Goal: Check status: Check status

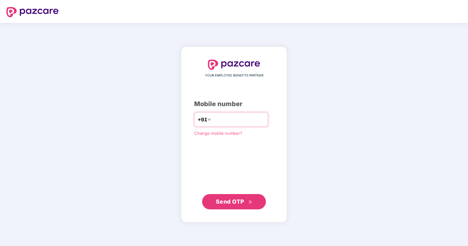
click at [215, 120] on input "number" at bounding box center [239, 120] width 52 height 10
type input "*"
type input "**********"
click at [240, 199] on span "Send OTP" at bounding box center [230, 201] width 28 height 7
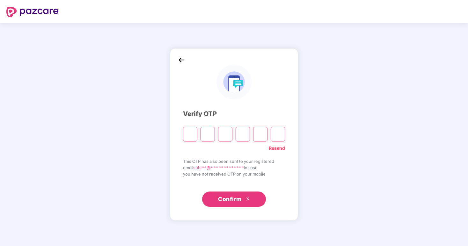
type input "*"
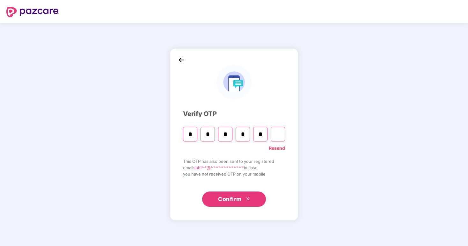
type input "*"
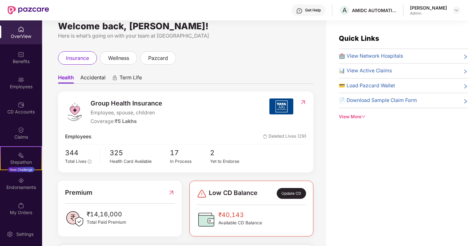
scroll to position [7, 0]
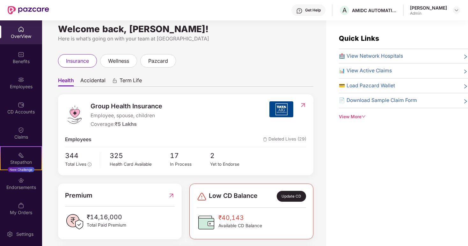
click at [92, 81] on span "Accidental" at bounding box center [92, 81] width 25 height 9
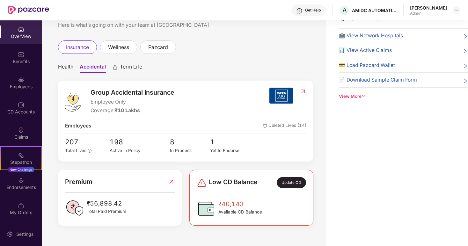
click at [64, 67] on span "Health" at bounding box center [65, 67] width 15 height 9
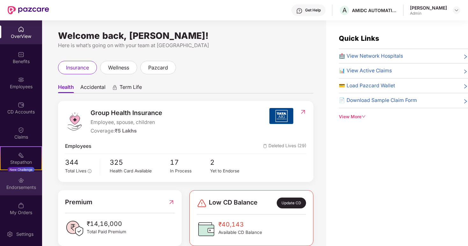
click at [16, 178] on div "Endorsements" at bounding box center [21, 184] width 42 height 24
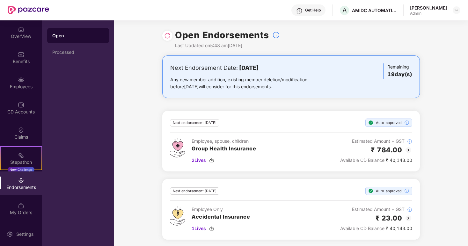
scroll to position [1, 0]
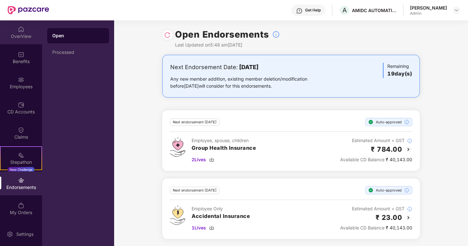
click at [19, 32] on img at bounding box center [21, 29] width 6 height 6
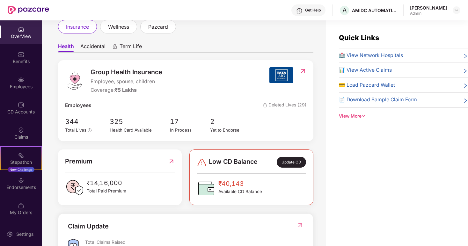
scroll to position [36, 0]
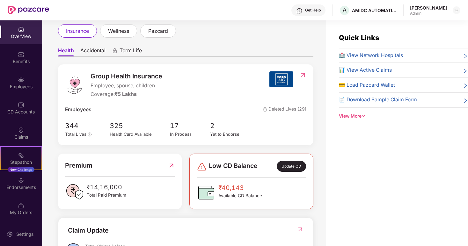
click at [301, 110] on span "Deleted Lives (29)" at bounding box center [284, 110] width 43 height 8
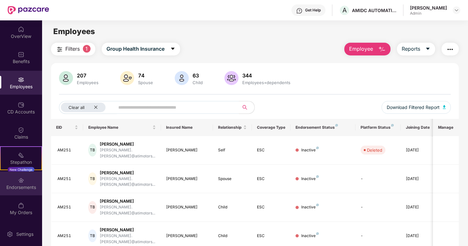
click at [25, 185] on div "Endorsements" at bounding box center [21, 187] width 42 height 6
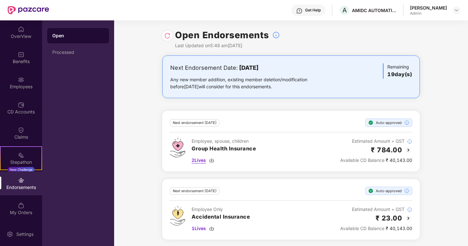
click at [211, 161] on img at bounding box center [211, 160] width 5 height 5
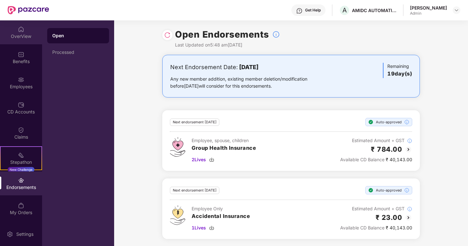
click at [16, 35] on div "OverView" at bounding box center [21, 36] width 42 height 6
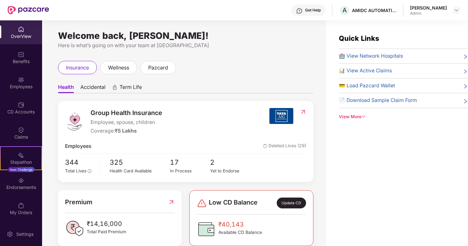
click at [93, 86] on span "Accidental" at bounding box center [92, 88] width 25 height 9
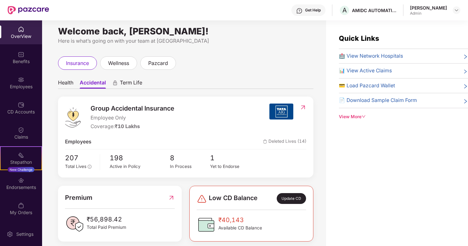
scroll to position [11, 0]
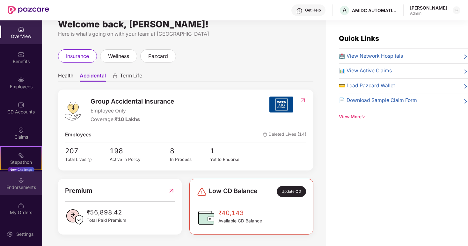
click at [20, 188] on div "Endorsements" at bounding box center [21, 187] width 42 height 6
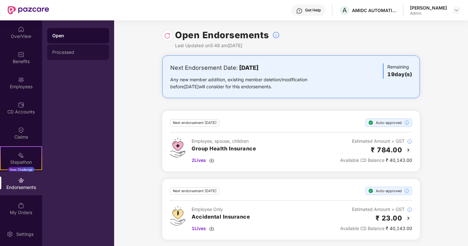
click at [62, 54] on div "Processed" at bounding box center [78, 52] width 52 height 5
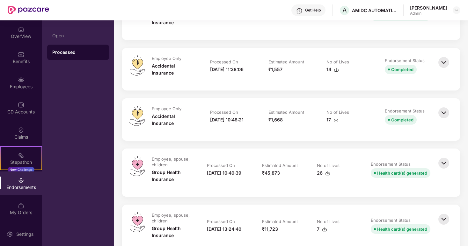
scroll to position [1028, 0]
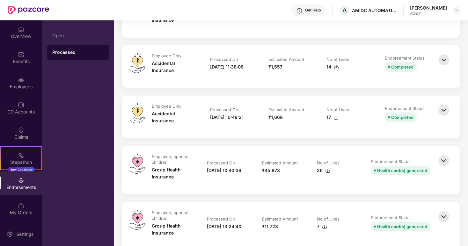
click at [443, 108] on img at bounding box center [444, 110] width 14 height 14
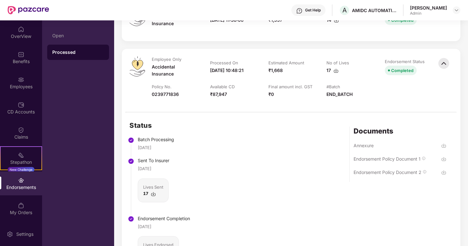
scroll to position [1079, 0]
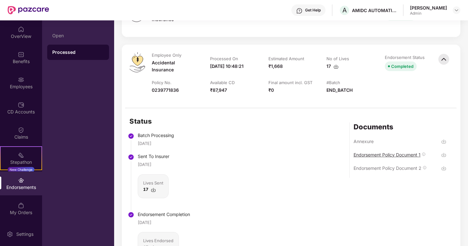
click at [390, 153] on div "Endorsement Policy Document 1" at bounding box center [387, 155] width 67 height 6
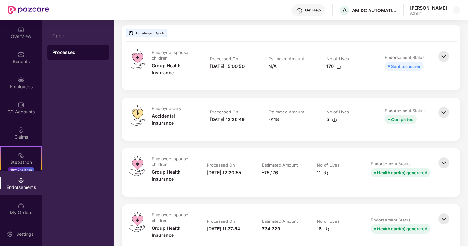
scroll to position [811, 0]
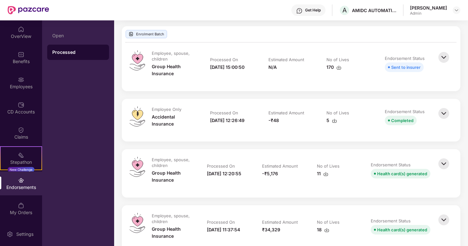
click at [445, 162] on img at bounding box center [444, 164] width 14 height 14
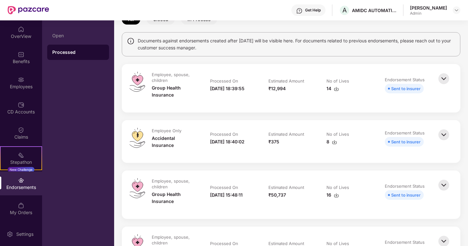
scroll to position [0, 0]
